Goal: Task Accomplishment & Management: Use online tool/utility

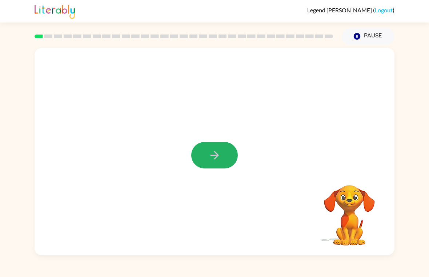
click at [224, 151] on button "button" at bounding box center [214, 155] width 46 height 27
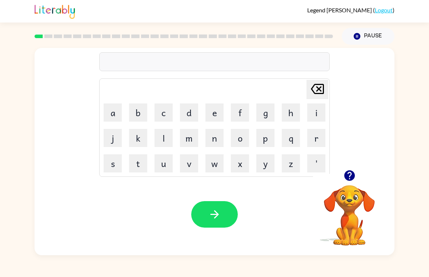
click at [270, 137] on button "p" at bounding box center [265, 138] width 18 height 18
click at [112, 109] on button "a" at bounding box center [113, 113] width 18 height 18
click at [191, 114] on button "d" at bounding box center [189, 113] width 18 height 18
click at [217, 218] on icon "button" at bounding box center [214, 214] width 13 height 13
click at [269, 139] on button "p" at bounding box center [265, 138] width 18 height 18
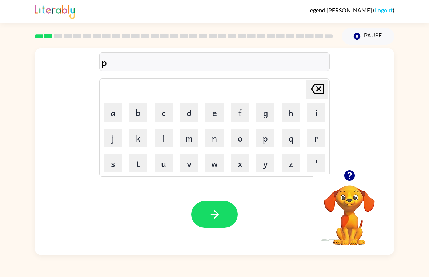
click at [109, 117] on button "a" at bounding box center [113, 113] width 18 height 18
click at [213, 170] on button "w" at bounding box center [214, 163] width 18 height 18
click at [222, 213] on button "button" at bounding box center [214, 214] width 46 height 27
click at [215, 138] on button "n" at bounding box center [214, 138] width 18 height 18
click at [314, 134] on button "r" at bounding box center [316, 138] width 18 height 18
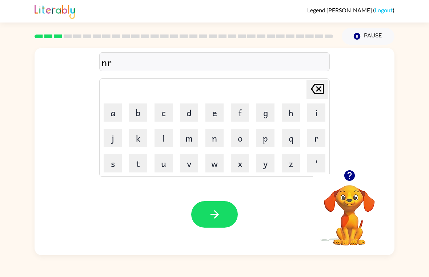
click at [238, 145] on button "o" at bounding box center [240, 138] width 18 height 18
click at [137, 164] on button "t" at bounding box center [138, 163] width 18 height 18
click at [290, 111] on button "h" at bounding box center [291, 113] width 18 height 18
click at [213, 219] on icon "button" at bounding box center [214, 214] width 13 height 13
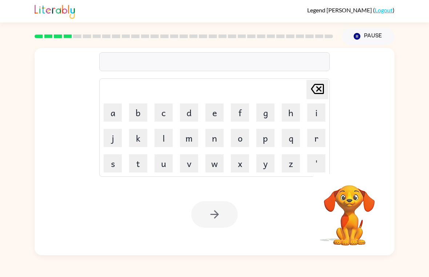
click at [112, 166] on button "s" at bounding box center [113, 163] width 18 height 18
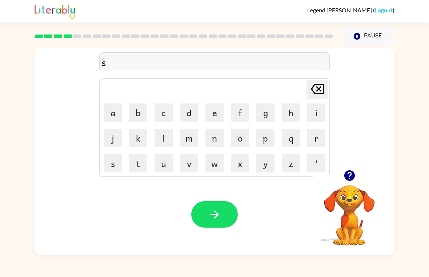
click at [210, 171] on button "w" at bounding box center [214, 163] width 18 height 18
click at [323, 112] on button "i" at bounding box center [316, 113] width 18 height 18
click at [188, 142] on button "m" at bounding box center [189, 138] width 18 height 18
click at [218, 212] on icon "button" at bounding box center [214, 214] width 13 height 13
click at [115, 166] on button "s" at bounding box center [113, 163] width 18 height 18
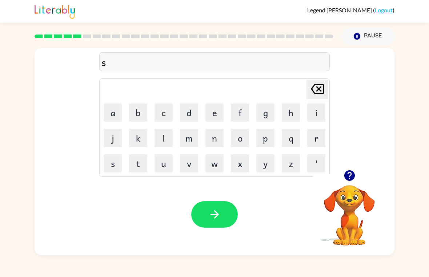
click at [141, 137] on button "k" at bounding box center [138, 138] width 18 height 18
click at [240, 135] on button "o" at bounding box center [240, 138] width 18 height 18
click at [137, 170] on button "t" at bounding box center [138, 163] width 18 height 18
click at [227, 209] on button "button" at bounding box center [214, 214] width 46 height 27
click at [208, 218] on div at bounding box center [214, 214] width 46 height 27
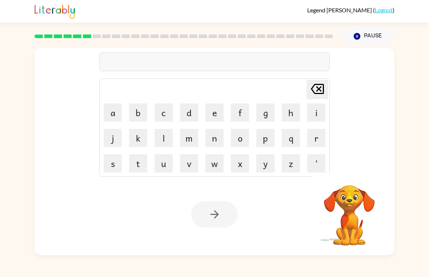
click at [209, 221] on div at bounding box center [214, 214] width 46 height 27
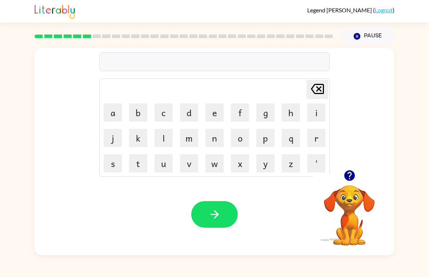
click at [117, 110] on button "a" at bounding box center [113, 113] width 18 height 18
click at [159, 166] on button "u" at bounding box center [163, 163] width 18 height 18
click at [187, 136] on button "m" at bounding box center [189, 138] width 18 height 18
click at [216, 115] on button "e" at bounding box center [214, 113] width 18 height 18
click at [199, 198] on div "Your browser must support playing .mp4 files to use Literably. Please try using…" at bounding box center [215, 215] width 360 height 82
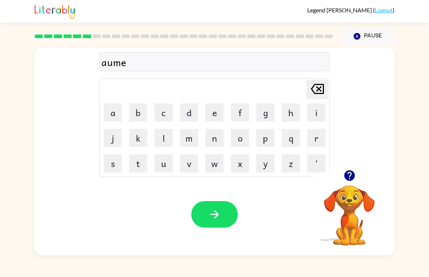
click at [227, 224] on button "button" at bounding box center [214, 214] width 46 height 27
click at [342, 177] on button "button" at bounding box center [349, 175] width 19 height 19
click at [109, 166] on button "s" at bounding box center [113, 163] width 18 height 18
click at [160, 112] on button "c" at bounding box center [163, 113] width 18 height 18
click at [315, 141] on button "r" at bounding box center [316, 138] width 18 height 18
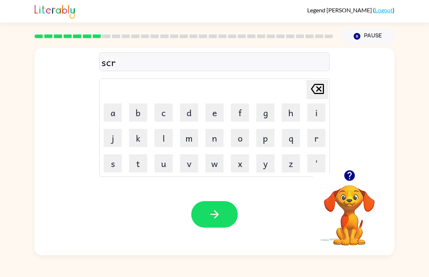
click at [316, 115] on button "i" at bounding box center [316, 113] width 18 height 18
click at [140, 113] on button "b" at bounding box center [138, 113] width 18 height 18
click at [166, 140] on button "l" at bounding box center [163, 138] width 18 height 18
click at [209, 219] on icon "button" at bounding box center [214, 214] width 13 height 13
click at [267, 110] on button "g" at bounding box center [265, 113] width 18 height 18
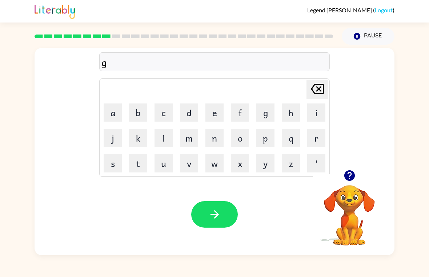
click at [318, 138] on button "r" at bounding box center [316, 138] width 18 height 18
click at [111, 120] on button "a" at bounding box center [113, 113] width 18 height 18
click at [242, 110] on button "f" at bounding box center [240, 113] width 18 height 18
click at [220, 210] on icon "button" at bounding box center [214, 214] width 13 height 13
click at [267, 137] on button "p" at bounding box center [265, 138] width 18 height 18
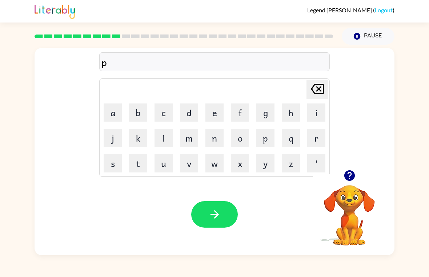
click at [310, 133] on button "r" at bounding box center [316, 138] width 18 height 18
click at [236, 142] on button "o" at bounding box center [240, 138] width 18 height 18
click at [223, 141] on button "n" at bounding box center [214, 138] width 18 height 18
click at [117, 161] on button "s" at bounding box center [113, 163] width 18 height 18
click at [207, 211] on button "button" at bounding box center [214, 214] width 46 height 27
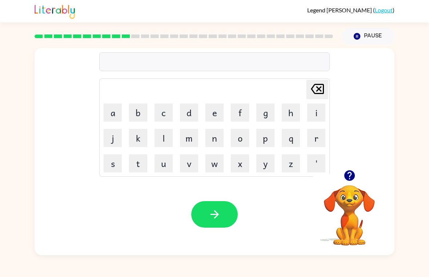
click at [166, 166] on button "u" at bounding box center [163, 163] width 18 height 18
click at [211, 139] on button "n" at bounding box center [214, 138] width 18 height 18
click at [243, 111] on button "f" at bounding box center [240, 113] width 18 height 18
click at [164, 138] on button "l" at bounding box center [163, 138] width 18 height 18
click at [190, 108] on button "d" at bounding box center [189, 113] width 18 height 18
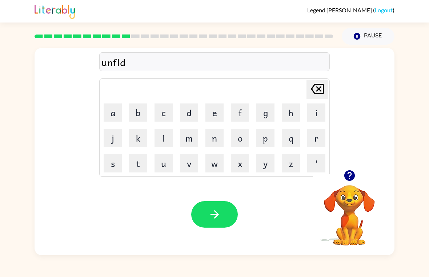
click at [211, 113] on button "e" at bounding box center [214, 113] width 18 height 18
click at [211, 217] on icon "button" at bounding box center [214, 214] width 13 height 13
click at [212, 219] on div at bounding box center [214, 214] width 46 height 27
click at [191, 166] on button "v" at bounding box center [189, 163] width 18 height 18
click at [241, 143] on button "o" at bounding box center [240, 138] width 18 height 18
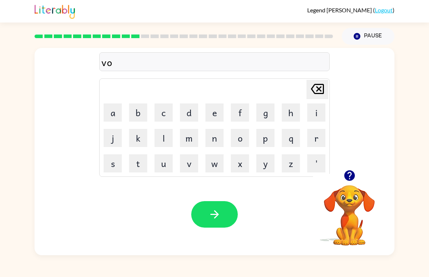
click at [141, 163] on button "t" at bounding box center [138, 163] width 18 height 18
click at [214, 118] on button "e" at bounding box center [214, 113] width 18 height 18
click at [226, 214] on button "button" at bounding box center [214, 214] width 46 height 27
click at [197, 132] on button "m" at bounding box center [189, 138] width 18 height 18
click at [323, 104] on button "i" at bounding box center [316, 113] width 18 height 18
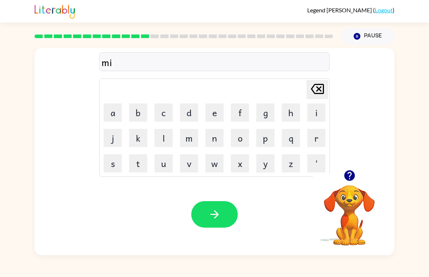
click at [115, 167] on button "s" at bounding box center [113, 163] width 18 height 18
click at [115, 158] on button "s" at bounding box center [113, 163] width 18 height 18
click at [112, 117] on button "a" at bounding box center [113, 113] width 18 height 18
click at [133, 142] on button "k" at bounding box center [138, 138] width 18 height 18
click at [208, 113] on button "e" at bounding box center [214, 113] width 18 height 18
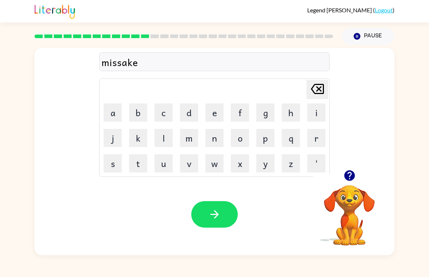
click at [210, 216] on icon "button" at bounding box center [214, 214] width 13 height 13
click at [219, 217] on div at bounding box center [214, 214] width 46 height 27
click at [138, 140] on button "k" at bounding box center [138, 138] width 18 height 18
click at [316, 105] on button "i" at bounding box center [316, 113] width 18 height 18
click at [217, 136] on button "n" at bounding box center [214, 138] width 18 height 18
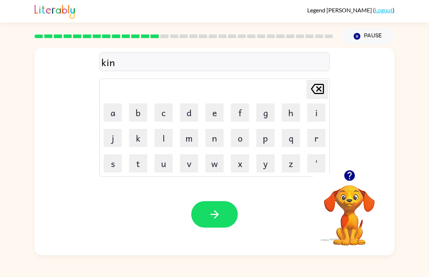
click at [191, 115] on button "d" at bounding box center [189, 113] width 18 height 18
click at [165, 136] on button "l" at bounding box center [163, 138] width 18 height 18
click at [270, 168] on button "y" at bounding box center [265, 163] width 18 height 18
click at [177, 230] on div "Your browser must support playing .mp4 files to use Literably. Please try using…" at bounding box center [215, 215] width 360 height 82
click at [213, 224] on button "button" at bounding box center [214, 214] width 46 height 27
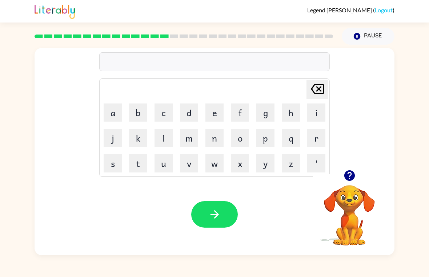
click at [194, 105] on button "d" at bounding box center [189, 113] width 18 height 18
click at [163, 137] on button "l" at bounding box center [163, 138] width 18 height 18
click at [113, 107] on button "a" at bounding box center [113, 113] width 18 height 18
click at [219, 107] on button "e" at bounding box center [214, 113] width 18 height 18
click at [210, 218] on icon "button" at bounding box center [214, 214] width 13 height 13
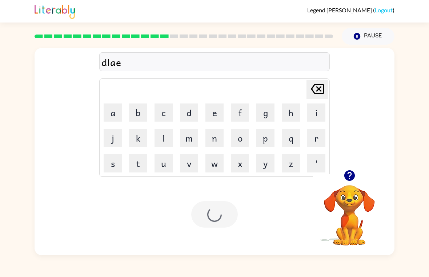
click at [210, 218] on div at bounding box center [214, 214] width 46 height 27
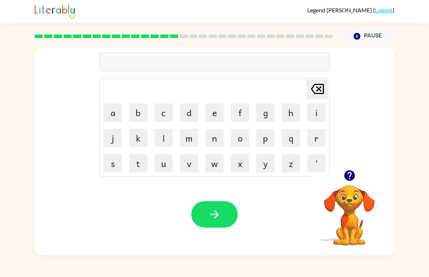
click at [164, 108] on button "c" at bounding box center [163, 113] width 18 height 18
click at [323, 137] on button "r" at bounding box center [316, 138] width 18 height 18
click at [241, 136] on button "o" at bounding box center [240, 138] width 18 height 18
click at [188, 112] on button "d" at bounding box center [189, 113] width 18 height 18
click at [229, 209] on button "button" at bounding box center [214, 214] width 46 height 27
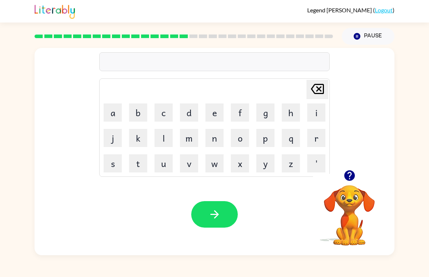
click at [291, 163] on button "z" at bounding box center [291, 163] width 18 height 18
click at [315, 112] on button "i" at bounding box center [316, 113] width 18 height 18
click at [262, 141] on button "p" at bounding box center [265, 138] width 18 height 18
click at [210, 222] on button "button" at bounding box center [214, 214] width 46 height 27
click at [383, 34] on button "Pause Pause" at bounding box center [367, 36] width 53 height 17
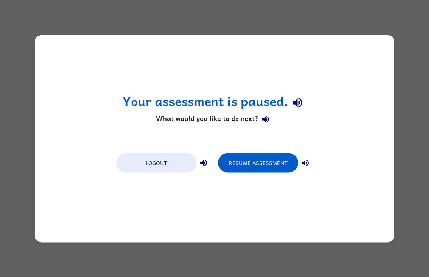
click at [248, 165] on button "Resume Assessment" at bounding box center [258, 163] width 80 height 20
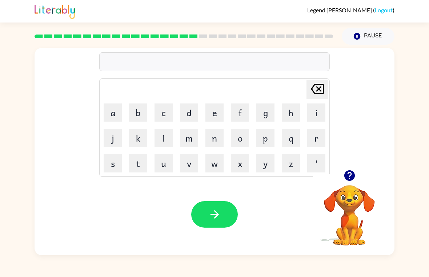
click at [313, 138] on button "r" at bounding box center [316, 138] width 18 height 18
click at [186, 112] on button "d" at bounding box center [189, 113] width 18 height 18
click at [316, 92] on icon "[PERSON_NAME] last character input" at bounding box center [316, 88] width 17 height 17
click at [322, 92] on icon "[PERSON_NAME] last character input" at bounding box center [316, 88] width 17 height 17
click at [190, 114] on button "d" at bounding box center [189, 113] width 18 height 18
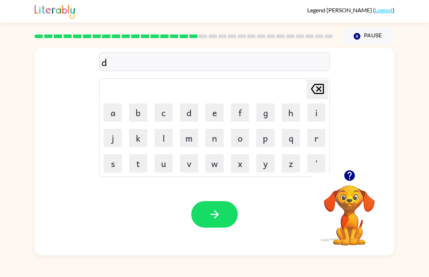
click at [316, 142] on button "r" at bounding box center [316, 138] width 18 height 18
click at [238, 134] on button "o" at bounding box center [240, 138] width 18 height 18
click at [268, 145] on button "p" at bounding box center [265, 138] width 18 height 18
click at [317, 111] on button "i" at bounding box center [316, 113] width 18 height 18
click at [216, 138] on button "n" at bounding box center [214, 138] width 18 height 18
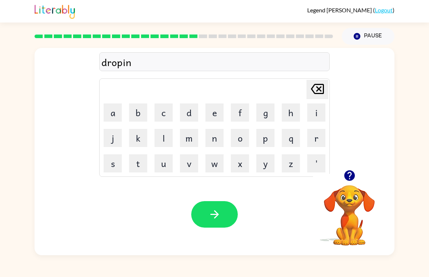
click at [259, 116] on button "g" at bounding box center [265, 113] width 18 height 18
click at [190, 219] on div "Your browser must support playing .mp4 files to use Literably. Please try using…" at bounding box center [215, 215] width 360 height 82
click at [208, 221] on button "button" at bounding box center [214, 214] width 46 height 27
click at [208, 227] on button "button" at bounding box center [214, 214] width 46 height 27
click at [291, 112] on button "h" at bounding box center [291, 113] width 18 height 18
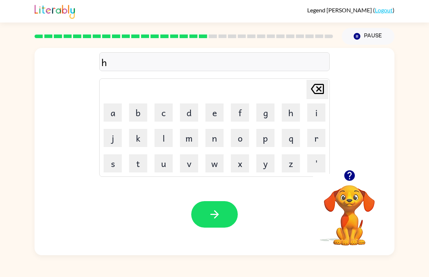
click at [217, 109] on button "e" at bounding box center [214, 113] width 18 height 18
click at [316, 134] on button "r" at bounding box center [316, 138] width 18 height 18
click at [229, 200] on div "Your browser must support playing .mp4 files to use Literably. Please try using…" at bounding box center [215, 215] width 360 height 82
click at [229, 199] on div "Your browser must support playing .mp4 files to use Literably. Please try using…" at bounding box center [215, 215] width 360 height 82
click at [216, 215] on icon "button" at bounding box center [214, 214] width 13 height 13
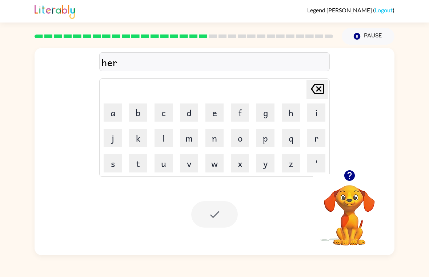
click at [217, 223] on div at bounding box center [214, 214] width 46 height 27
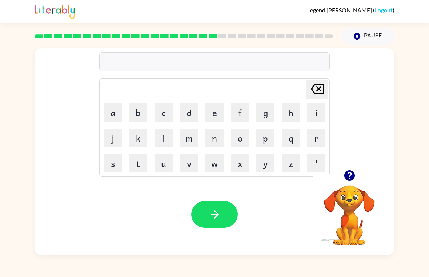
click at [319, 142] on button "r" at bounding box center [316, 138] width 18 height 18
click at [223, 114] on button "e" at bounding box center [214, 113] width 18 height 18
click at [141, 163] on button "t" at bounding box center [138, 163] width 18 height 18
click at [166, 114] on button "c" at bounding box center [163, 113] width 18 height 18
click at [296, 105] on button "h" at bounding box center [291, 113] width 18 height 18
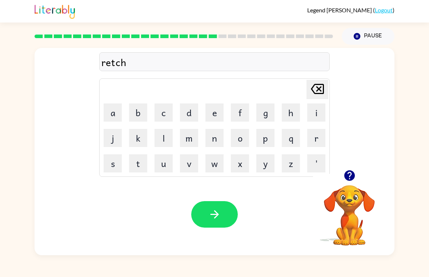
click at [214, 223] on button "button" at bounding box center [214, 214] width 46 height 27
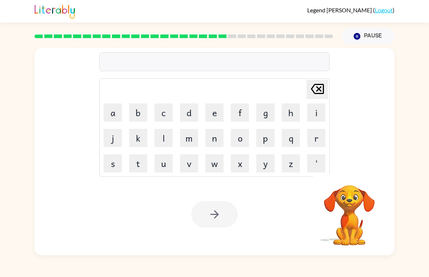
click at [333, 37] on div at bounding box center [183, 36] width 307 height 25
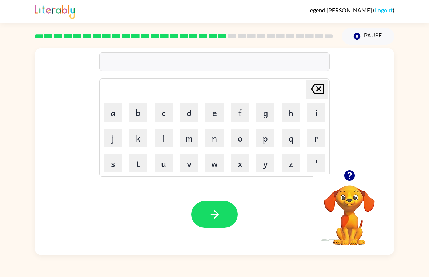
click at [317, 39] on div at bounding box center [183, 36] width 307 height 25
click at [314, 38] on div at bounding box center [184, 37] width 298 height 4
click at [270, 138] on button "p" at bounding box center [265, 138] width 18 height 18
click at [314, 115] on button "i" at bounding box center [316, 113] width 18 height 18
click at [215, 135] on button "n" at bounding box center [214, 138] width 18 height 18
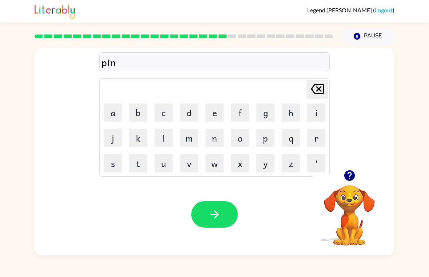
click at [142, 166] on button "t" at bounding box center [138, 163] width 18 height 18
click at [314, 114] on button "i" at bounding box center [316, 113] width 18 height 18
click at [185, 112] on button "d" at bounding box center [189, 113] width 18 height 18
click at [207, 206] on button "button" at bounding box center [214, 214] width 46 height 27
click at [207, 206] on div at bounding box center [214, 214] width 46 height 27
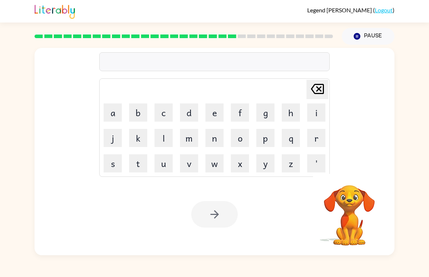
click at [296, 46] on div at bounding box center [183, 36] width 307 height 25
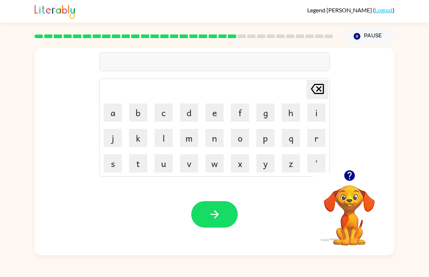
click at [351, 201] on video "Your browser must support playing .mp4 files to use Literably. Please try using…" at bounding box center [349, 210] width 73 height 73
click at [346, 182] on icon "button" at bounding box center [349, 175] width 13 height 13
click at [312, 142] on button "r" at bounding box center [316, 138] width 18 height 18
click at [319, 116] on button "i" at bounding box center [316, 113] width 18 height 18
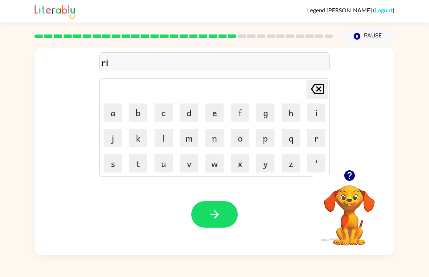
click at [117, 165] on button "s" at bounding box center [113, 163] width 18 height 18
click at [215, 112] on button "e" at bounding box center [214, 113] width 18 height 18
click at [212, 207] on button "button" at bounding box center [214, 214] width 46 height 27
click at [316, 138] on button "r" at bounding box center [316, 138] width 18 height 18
click at [321, 114] on button "i" at bounding box center [316, 113] width 18 height 18
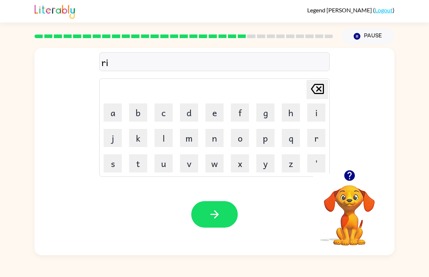
click at [215, 137] on button "n" at bounding box center [214, 138] width 18 height 18
click at [223, 105] on button "e" at bounding box center [214, 113] width 18 height 18
click at [165, 117] on button "c" at bounding box center [163, 113] width 18 height 18
click at [238, 135] on button "o" at bounding box center [240, 138] width 18 height 18
click at [137, 165] on button "t" at bounding box center [138, 163] width 18 height 18
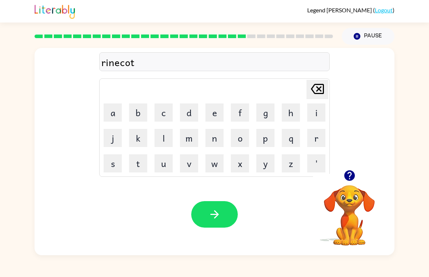
click at [218, 114] on button "e" at bounding box center [214, 113] width 18 height 18
click at [198, 220] on button "button" at bounding box center [214, 214] width 46 height 27
click at [320, 134] on button "r" at bounding box center [316, 138] width 18 height 18
click at [192, 141] on button "m" at bounding box center [189, 138] width 18 height 18
click at [235, 137] on button "o" at bounding box center [240, 138] width 18 height 18
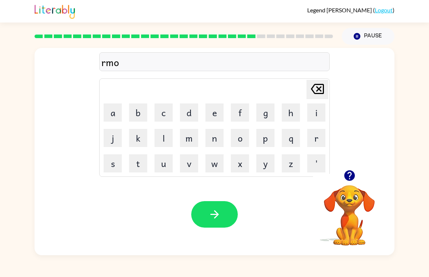
click at [321, 135] on button "r" at bounding box center [316, 138] width 18 height 18
click at [140, 144] on button "k" at bounding box center [138, 138] width 18 height 18
click at [217, 219] on icon "button" at bounding box center [214, 214] width 13 height 13
click at [113, 106] on button "a" at bounding box center [113, 113] width 18 height 18
click at [187, 112] on button "d" at bounding box center [189, 113] width 18 height 18
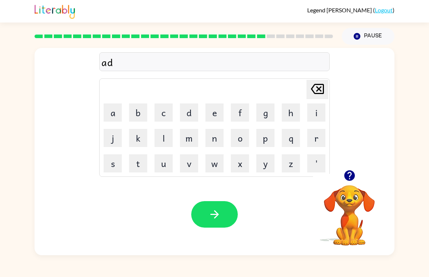
click at [189, 162] on button "v" at bounding box center [189, 163] width 18 height 18
click at [111, 106] on button "a" at bounding box center [113, 113] width 18 height 18
click at [215, 135] on button "n" at bounding box center [214, 138] width 18 height 18
click at [109, 169] on button "s" at bounding box center [113, 163] width 18 height 18
click at [324, 112] on button "i" at bounding box center [316, 113] width 18 height 18
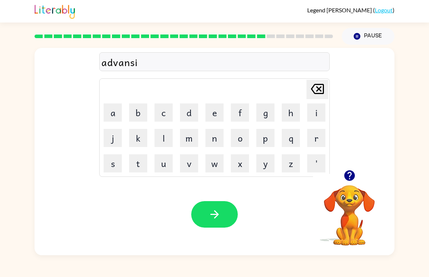
click at [215, 141] on button "n" at bounding box center [214, 138] width 18 height 18
click at [269, 117] on button "g" at bounding box center [265, 113] width 18 height 18
click at [207, 216] on button "button" at bounding box center [214, 214] width 46 height 27
click at [104, 171] on button "s" at bounding box center [113, 163] width 18 height 18
click at [162, 163] on button "u" at bounding box center [163, 163] width 18 height 18
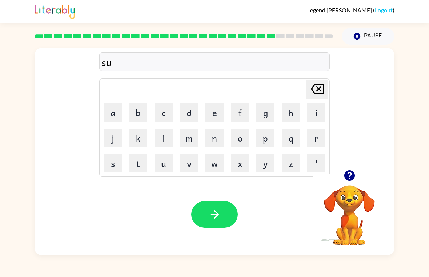
click at [219, 137] on button "n" at bounding box center [214, 138] width 18 height 18
click at [169, 144] on button "l" at bounding box center [163, 138] width 18 height 18
click at [315, 116] on button "i" at bounding box center [316, 113] width 18 height 18
click at [136, 167] on button "t" at bounding box center [138, 163] width 18 height 18
click at [218, 210] on icon "button" at bounding box center [214, 214] width 13 height 13
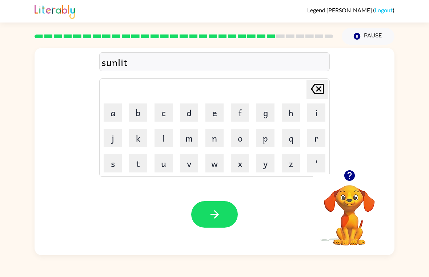
click at [218, 210] on div at bounding box center [214, 214] width 46 height 27
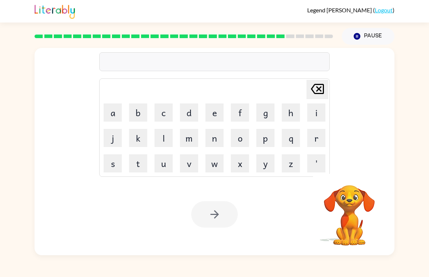
click at [189, 104] on button "d" at bounding box center [189, 113] width 18 height 18
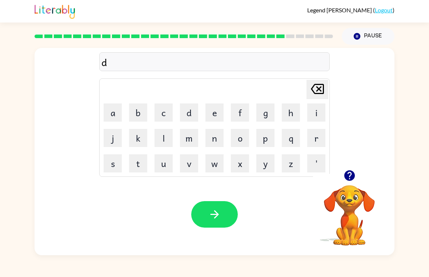
click at [214, 108] on button "e" at bounding box center [214, 113] width 18 height 18
click at [108, 155] on button "s" at bounding box center [113, 163] width 18 height 18
click at [189, 168] on button "v" at bounding box center [189, 163] width 18 height 18
click at [223, 114] on button "e" at bounding box center [214, 113] width 18 height 18
click at [225, 217] on button "button" at bounding box center [214, 214] width 46 height 27
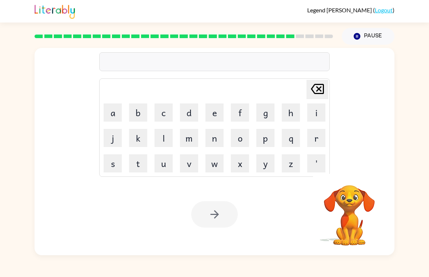
click at [194, 139] on button "m" at bounding box center [189, 138] width 18 height 18
click at [267, 135] on button "p" at bounding box center [265, 138] width 18 height 18
click at [243, 134] on button "o" at bounding box center [240, 138] width 18 height 18
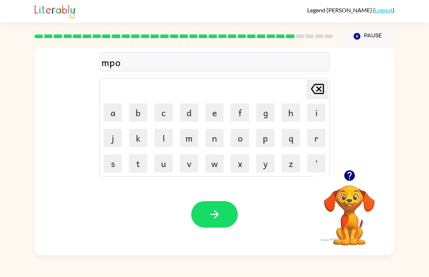
click at [319, 90] on icon at bounding box center [317, 89] width 13 height 10
click at [317, 91] on icon at bounding box center [317, 89] width 13 height 10
click at [242, 138] on button "o" at bounding box center [240, 138] width 18 height 18
click at [217, 138] on button "n" at bounding box center [214, 138] width 18 height 18
click at [222, 115] on button "e" at bounding box center [214, 113] width 18 height 18
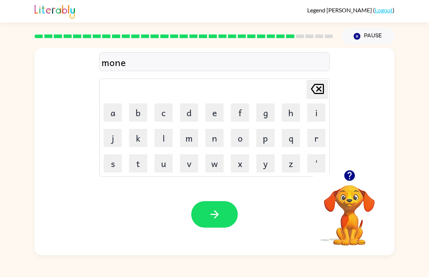
click at [223, 209] on button "button" at bounding box center [214, 214] width 46 height 27
click at [215, 165] on button "w" at bounding box center [214, 163] width 18 height 18
click at [313, 138] on button "r" at bounding box center [316, 138] width 18 height 18
click at [215, 116] on button "e" at bounding box center [214, 113] width 18 height 18
click at [221, 116] on button "e" at bounding box center [214, 113] width 18 height 18
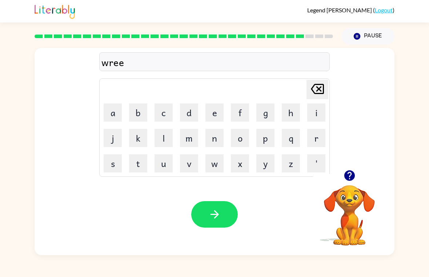
click at [168, 136] on button "l" at bounding box center [163, 138] width 18 height 18
click at [212, 194] on div "Your browser must support playing .mp4 files to use Literably. Please try using…" at bounding box center [215, 215] width 360 height 82
click at [207, 206] on button "button" at bounding box center [214, 214] width 46 height 27
click at [211, 231] on div "Your browser must support playing .mp4 files to use Literably. Please try using…" at bounding box center [215, 215] width 360 height 82
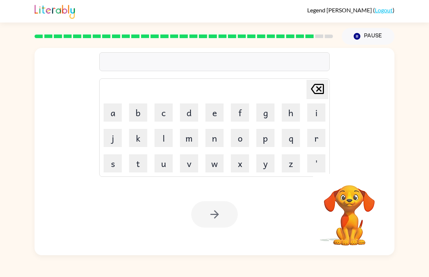
click at [200, 210] on div at bounding box center [214, 214] width 46 height 27
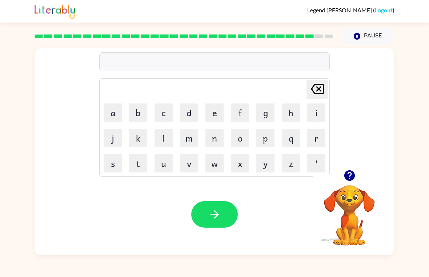
click at [138, 111] on button "b" at bounding box center [138, 113] width 18 height 18
click at [315, 113] on button "i" at bounding box center [316, 113] width 18 height 18
click at [169, 165] on button "u" at bounding box center [163, 163] width 18 height 18
click at [313, 95] on icon "[PERSON_NAME] last character input" at bounding box center [316, 88] width 17 height 17
click at [346, 170] on icon "button" at bounding box center [349, 175] width 13 height 13
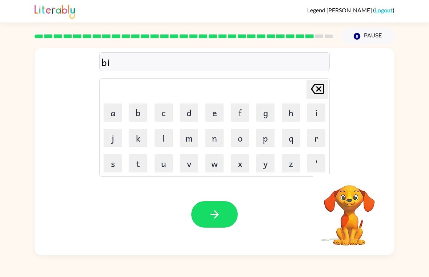
click at [352, 172] on div "bi Delete Delete last character input a b c d e f g h i j k l m n o p q r s t u…" at bounding box center [215, 151] width 360 height 207
click at [219, 138] on button "n" at bounding box center [214, 138] width 18 height 18
click at [132, 161] on button "t" at bounding box center [138, 163] width 18 height 18
click at [211, 216] on icon "button" at bounding box center [214, 214] width 13 height 13
click at [115, 106] on button "a" at bounding box center [113, 113] width 18 height 18
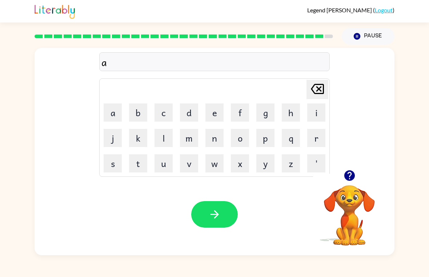
click at [145, 168] on button "t" at bounding box center [138, 163] width 18 height 18
click at [316, 142] on button "r" at bounding box center [316, 138] width 18 height 18
click at [215, 137] on button "n" at bounding box center [214, 138] width 18 height 18
click at [242, 138] on button "o" at bounding box center [240, 138] width 18 height 18
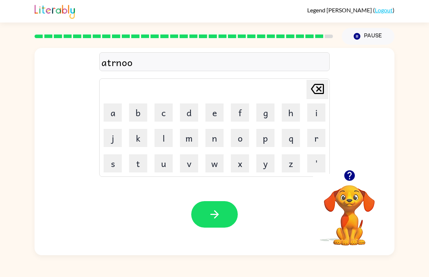
click at [215, 140] on button "n" at bounding box center [214, 138] width 18 height 18
click at [207, 226] on button "button" at bounding box center [214, 214] width 46 height 27
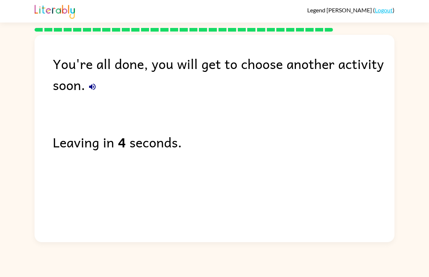
click at [88, 84] on button "button" at bounding box center [92, 87] width 15 height 15
